Goal: Find specific page/section: Find specific page/section

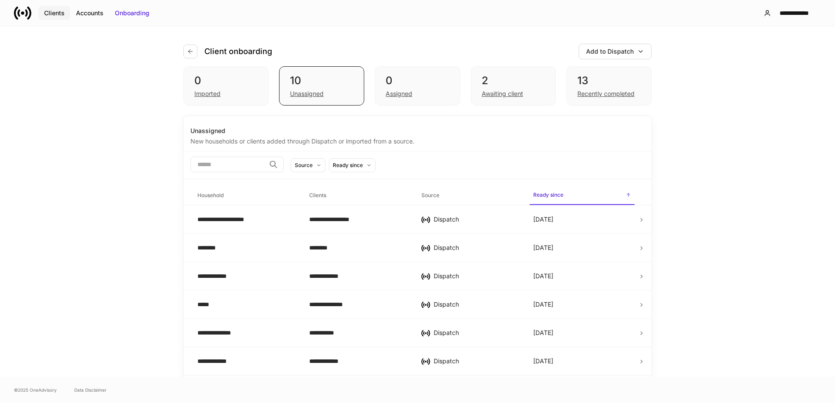
click at [55, 9] on div "Clients" at bounding box center [54, 13] width 21 height 9
